Goal: Information Seeking & Learning: Learn about a topic

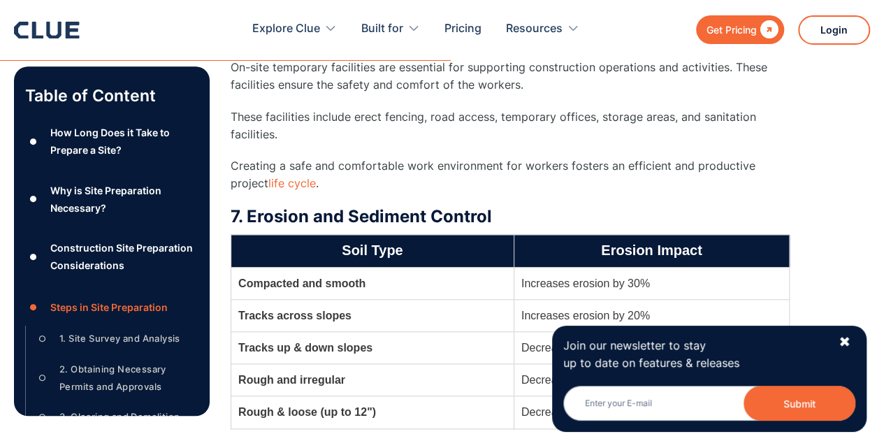
scroll to position [5940, 0]
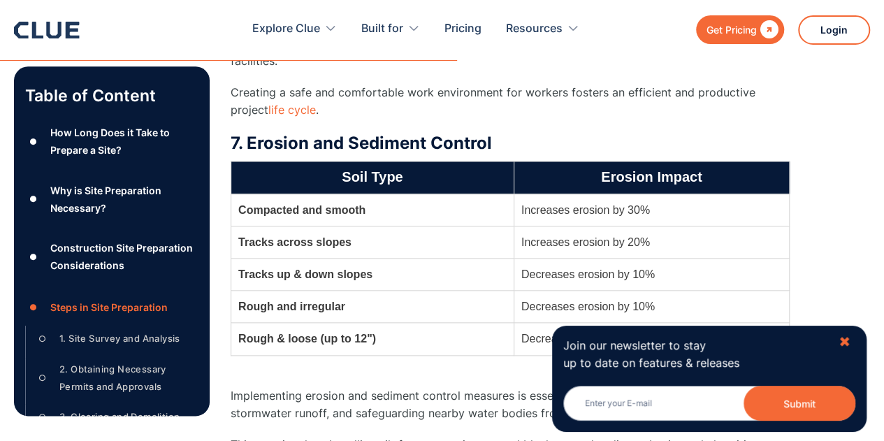
click at [435, 336] on div "✖" at bounding box center [845, 341] width 12 height 17
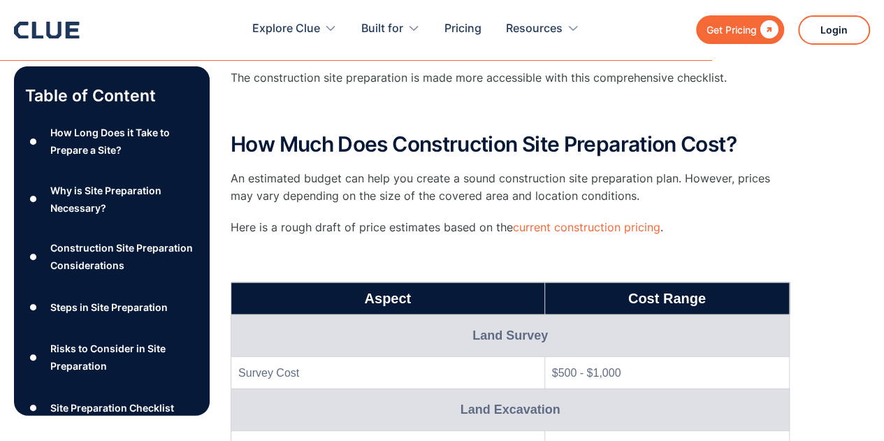
scroll to position [9783, 0]
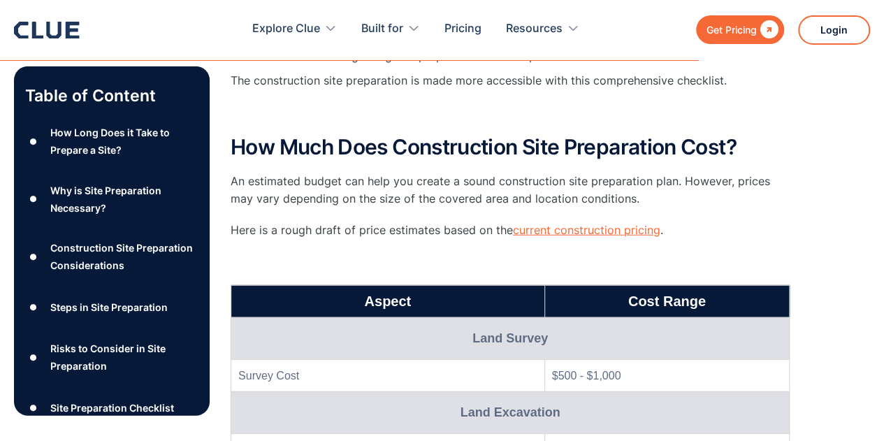
click at [435, 223] on link "current construction pricing" at bounding box center [586, 230] width 147 height 14
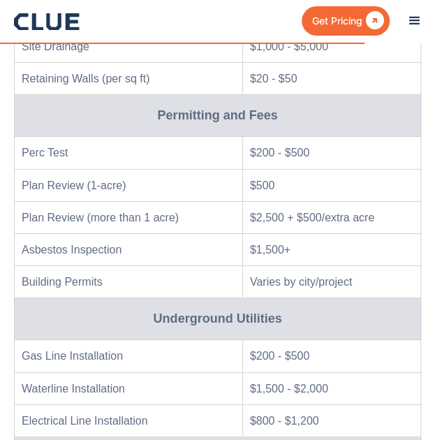
scroll to position [11497, 0]
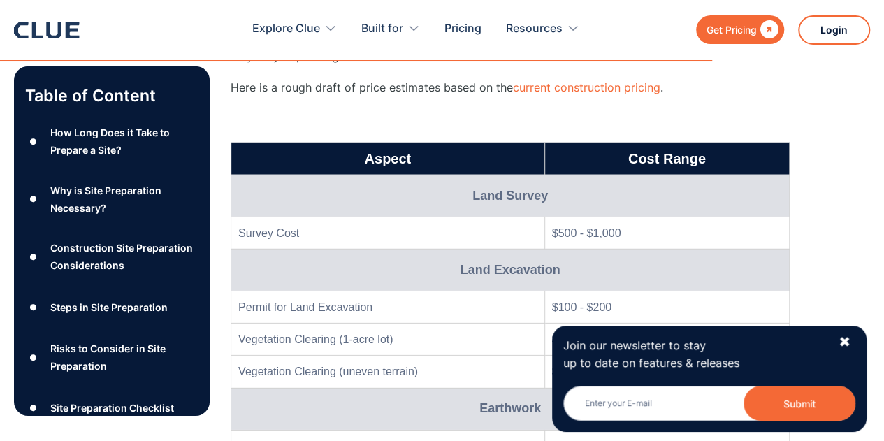
scroll to position [9923, 0]
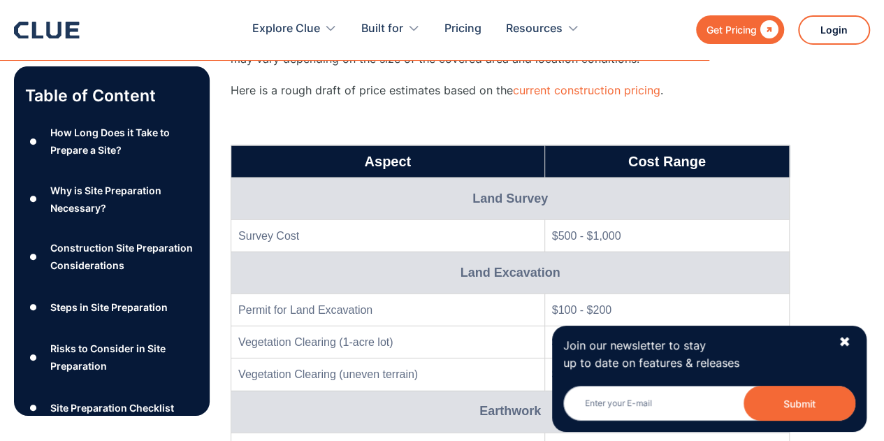
drag, startPoint x: 848, startPoint y: 342, endPoint x: 823, endPoint y: 316, distance: 36.1
click at [435, 343] on div "✖" at bounding box center [845, 341] width 12 height 17
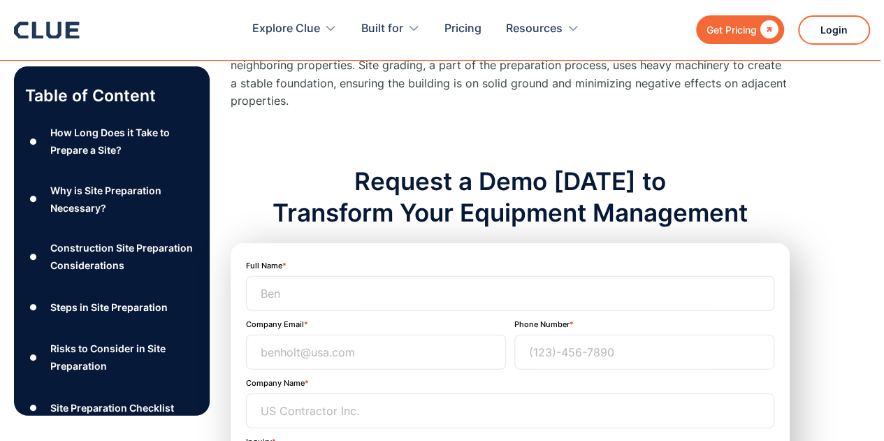
scroll to position [12369, 0]
